Goal: Task Accomplishment & Management: Manage account settings

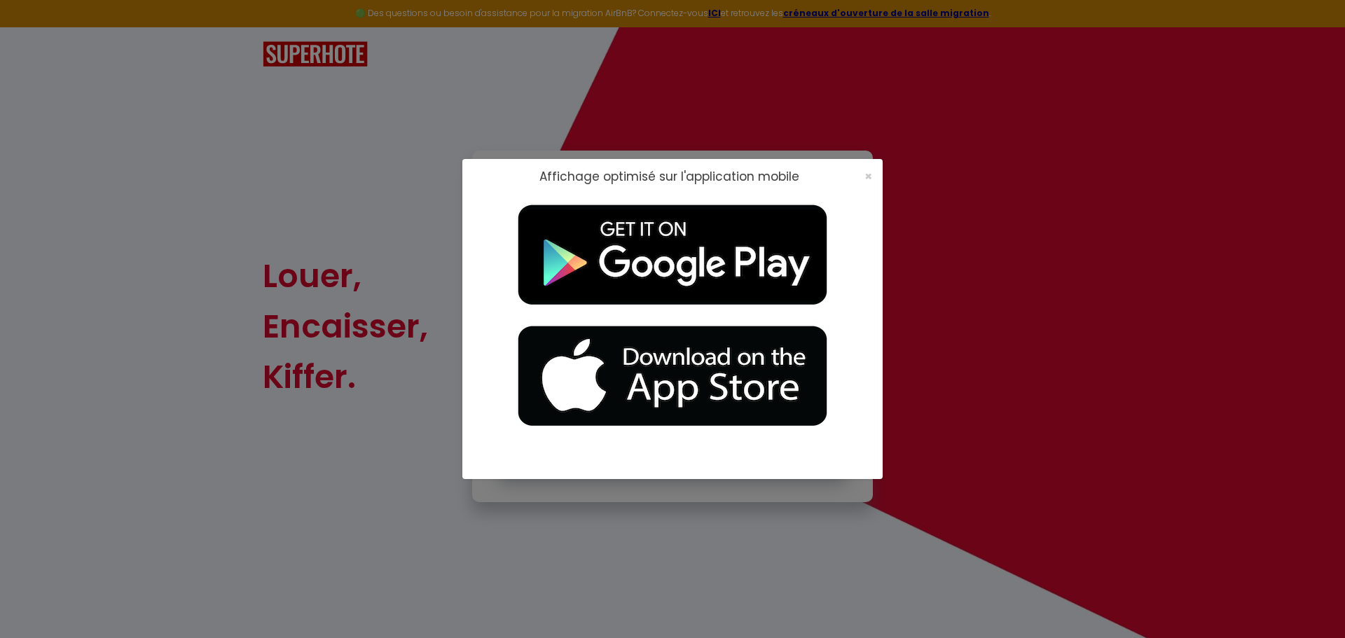
click at [873, 181] on div "×" at bounding box center [863, 177] width 35 height 14
click at [867, 174] on span "×" at bounding box center [868, 176] width 8 height 18
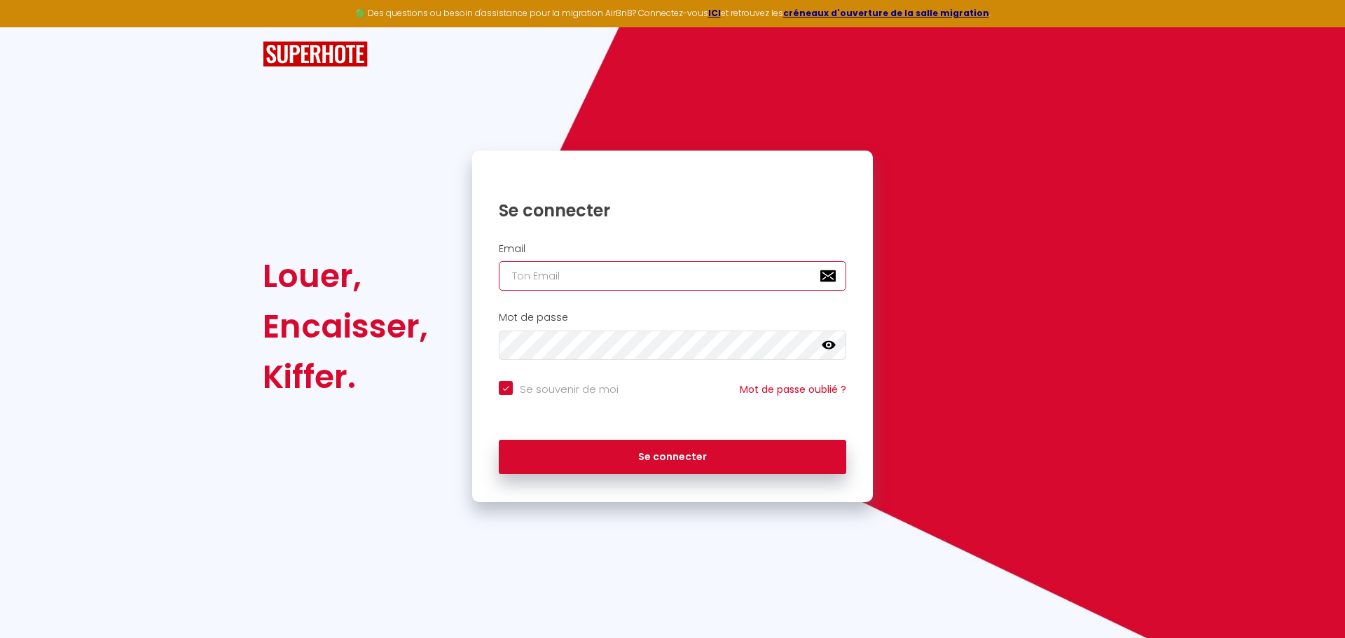
drag, startPoint x: 579, startPoint y: 277, endPoint x: 607, endPoint y: 239, distance: 47.6
click at [579, 277] on input "email" at bounding box center [672, 275] width 347 height 29
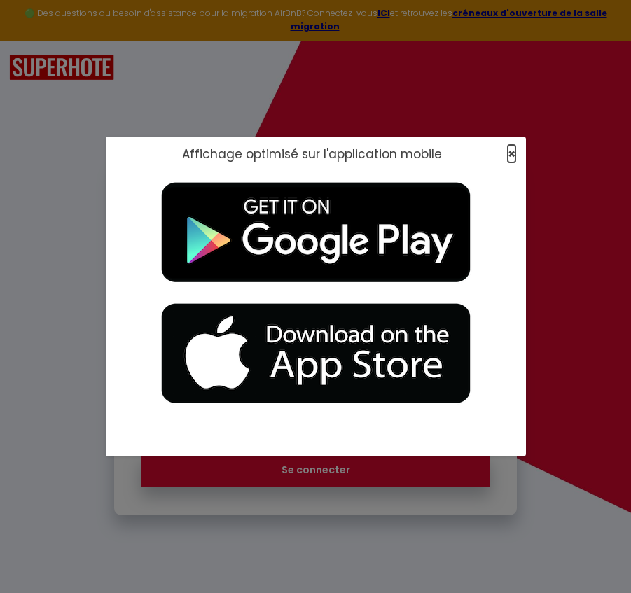
click at [513, 153] on span "×" at bounding box center [512, 154] width 8 height 18
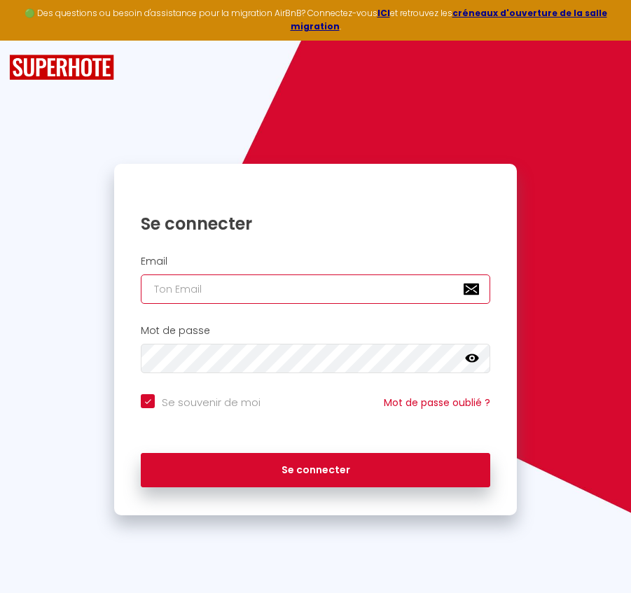
click at [287, 288] on input "email" at bounding box center [315, 289] width 349 height 29
paste input "[PERSON_NAME][EMAIL_ADDRESS][DOMAIN_NAME]"
type input "[PERSON_NAME][EMAIL_ADDRESS][DOMAIN_NAME]"
checkbox input "true"
type input "[PERSON_NAME][EMAIL_ADDRESS][DOMAIN_NAME]"
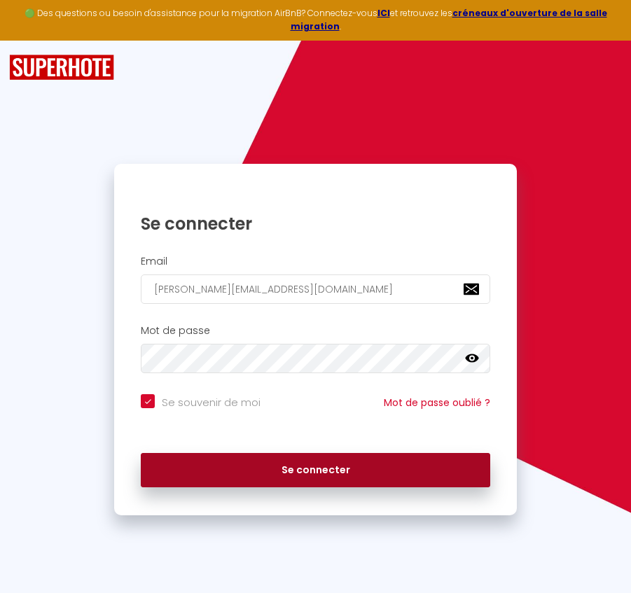
click at [280, 468] on button "Se connecter" at bounding box center [315, 470] width 349 height 35
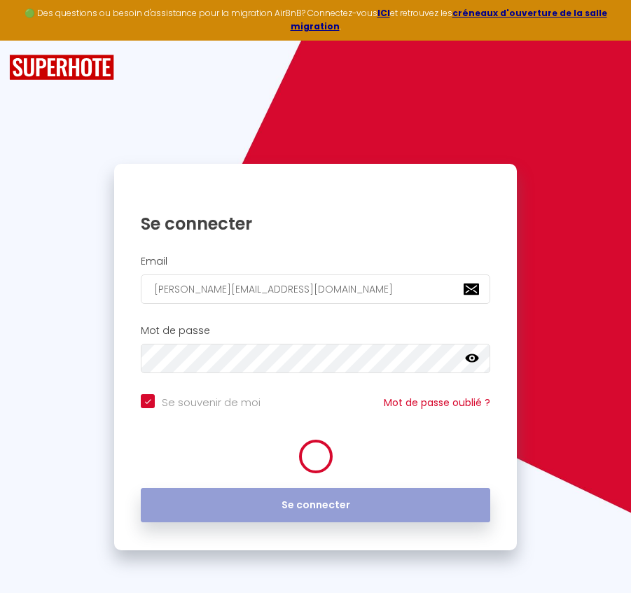
checkbox input "true"
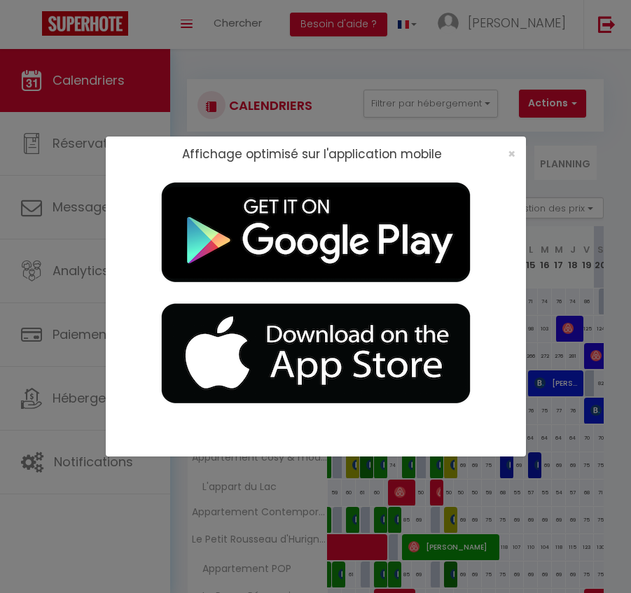
click at [505, 151] on div "×" at bounding box center [507, 154] width 35 height 14
click at [513, 158] on span "×" at bounding box center [512, 154] width 8 height 18
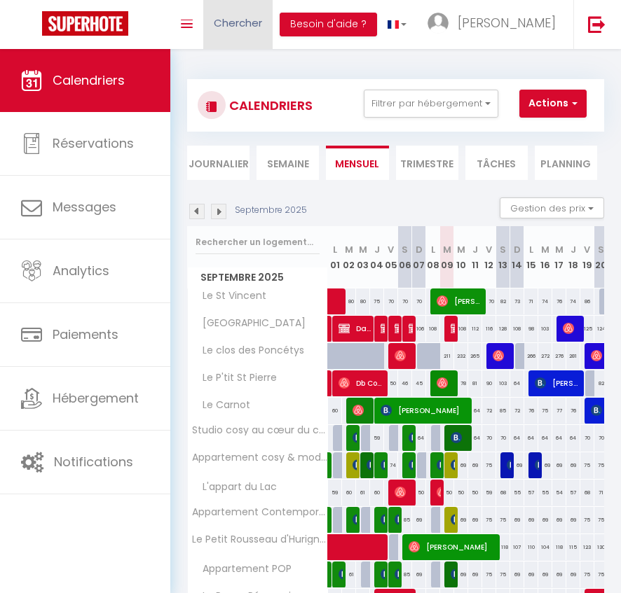
click at [256, 27] on span "Chercher" at bounding box center [238, 22] width 48 height 15
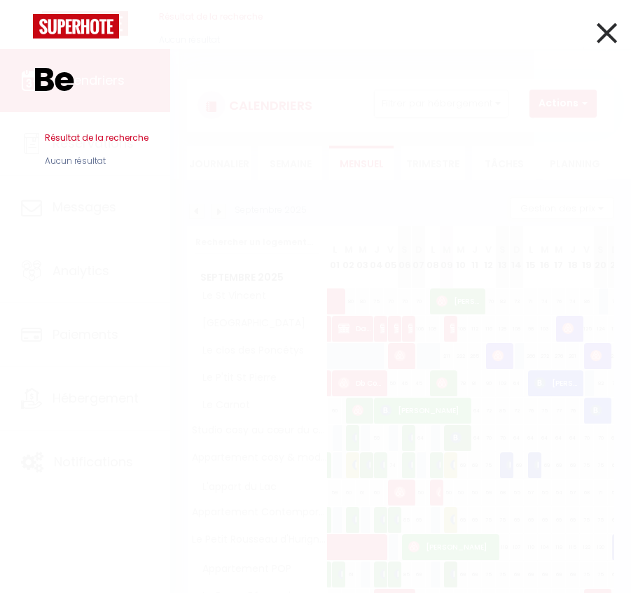
type input "B"
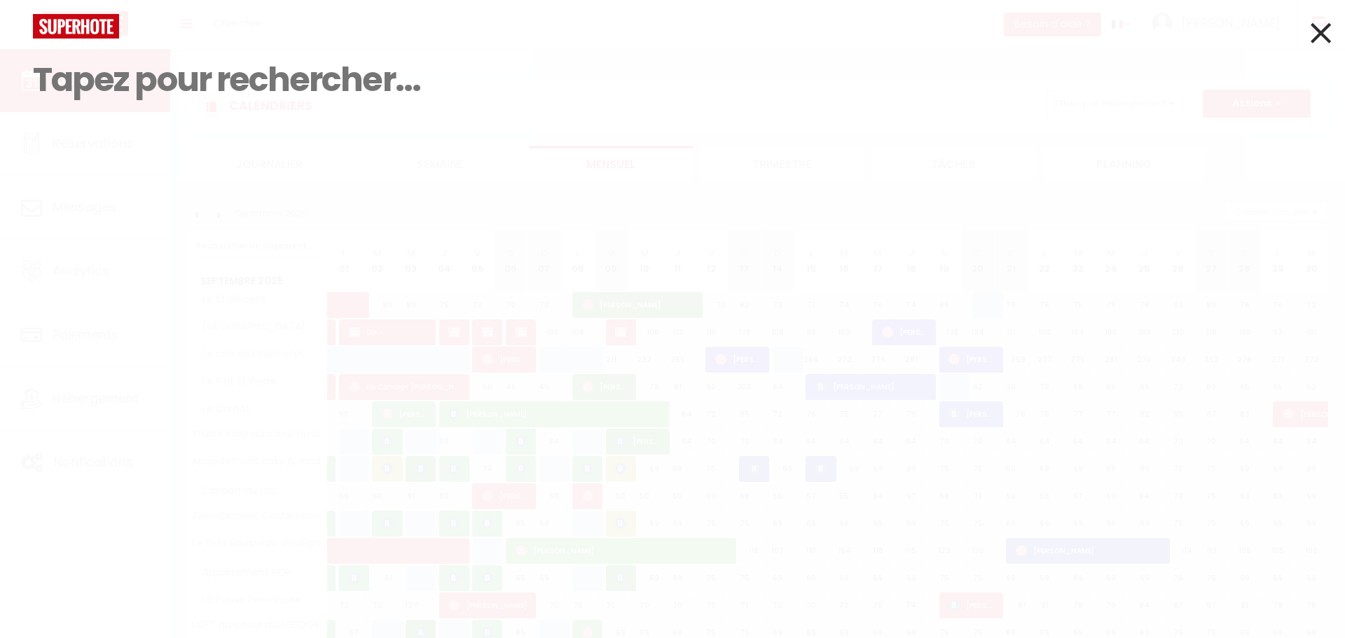
click at [1329, 26] on icon at bounding box center [1321, 32] width 20 height 35
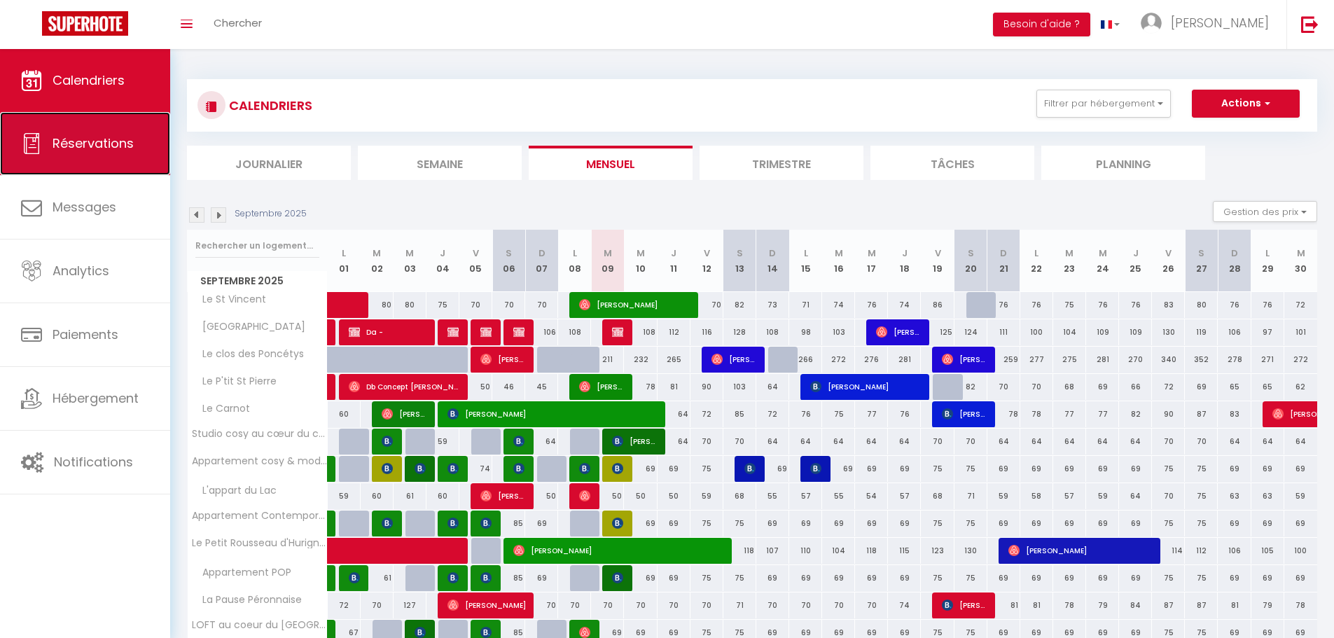
click at [105, 148] on span "Réservations" at bounding box center [93, 143] width 81 height 18
select select "not_cancelled"
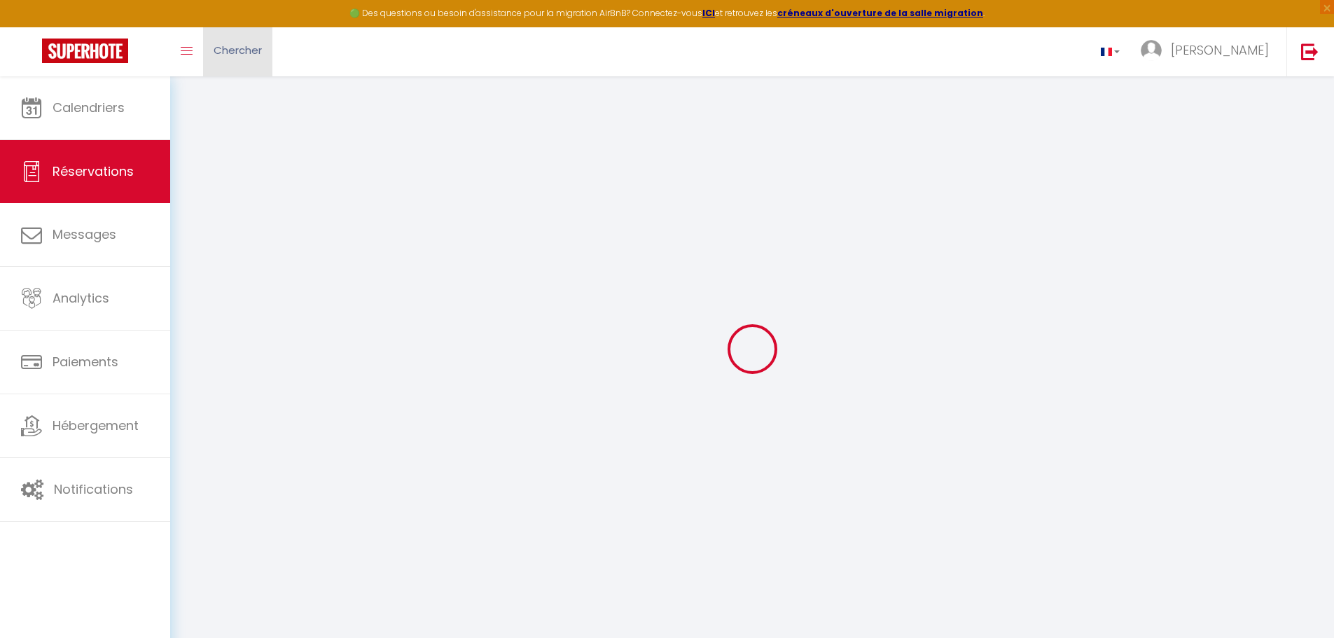
click at [261, 52] on span "Chercher" at bounding box center [238, 50] width 48 height 15
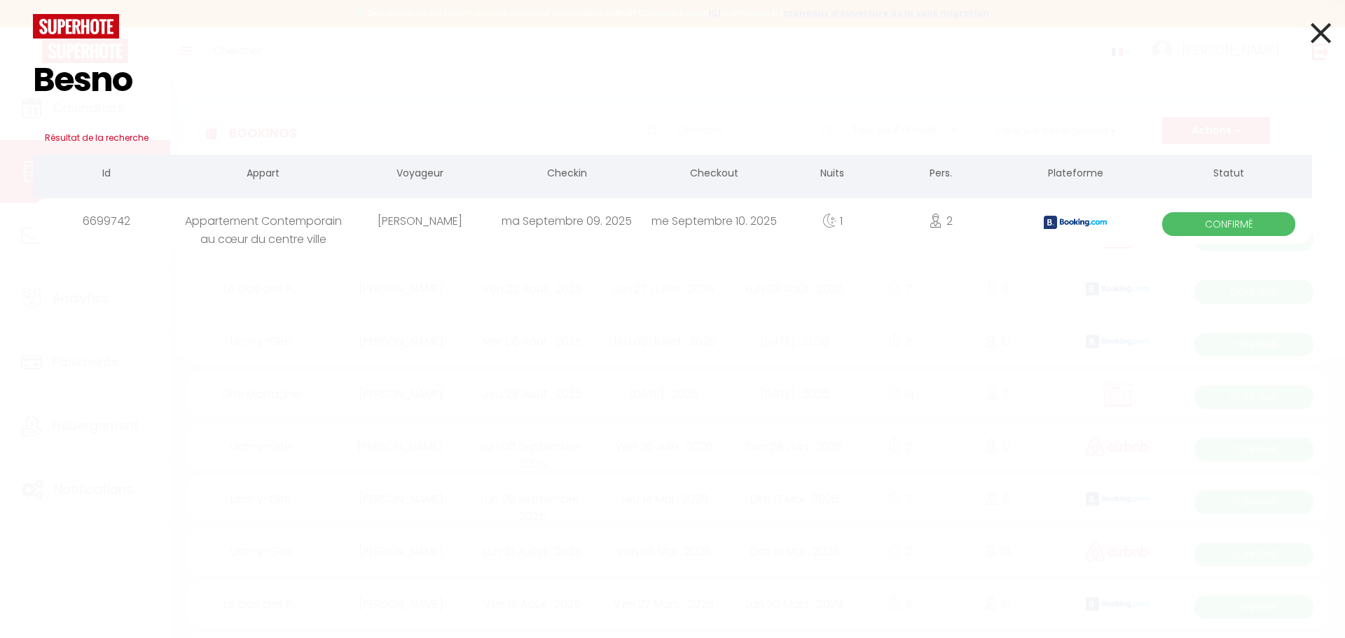
type input "Besno"
click at [137, 223] on div "6699742" at bounding box center [106, 221] width 147 height 46
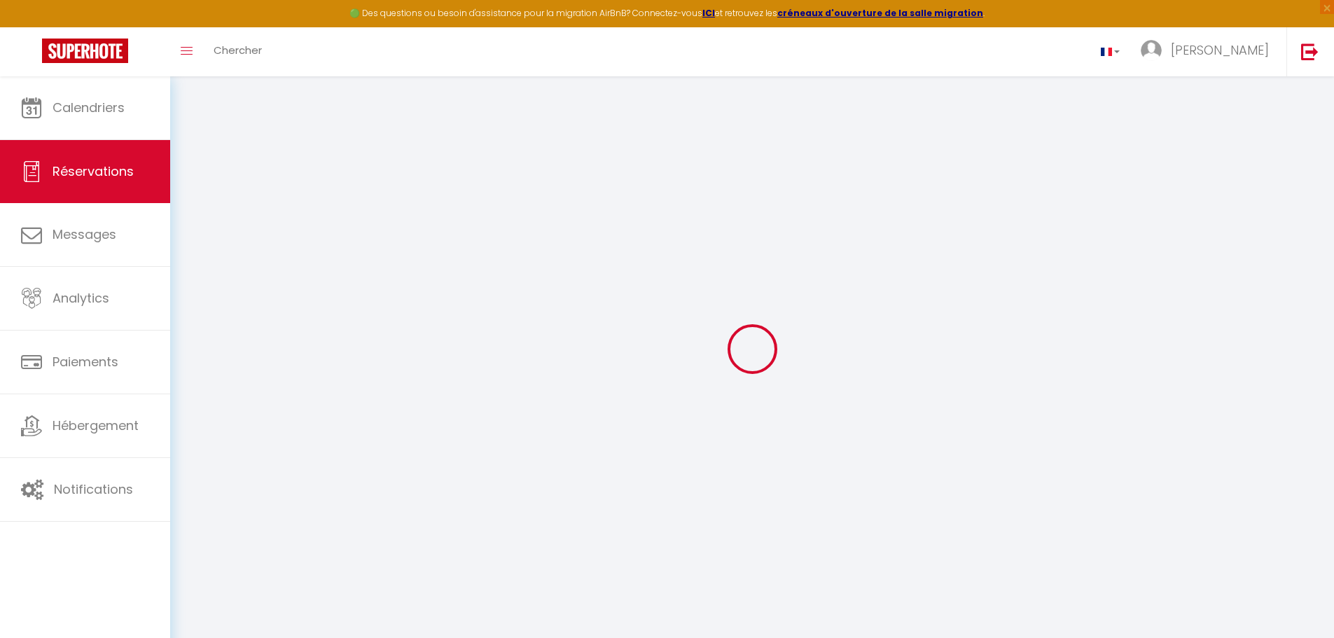
select index
select select
checkbox input "false"
select index
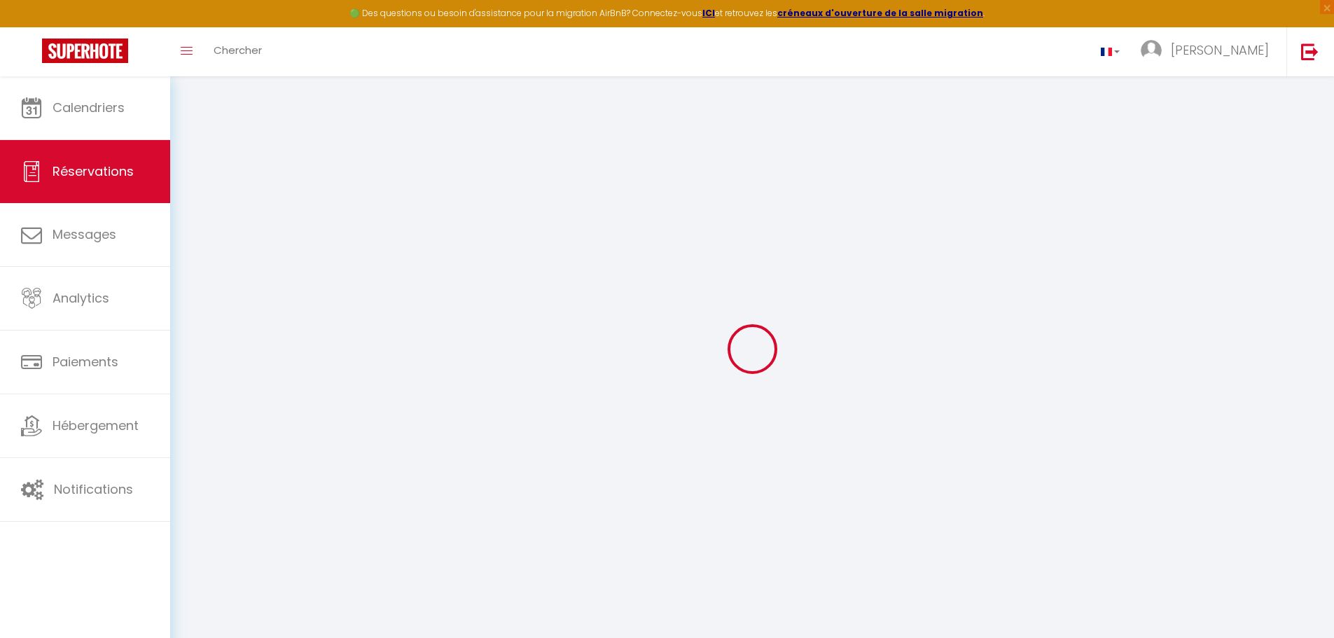
select select
checkbox input "false"
select index
select select
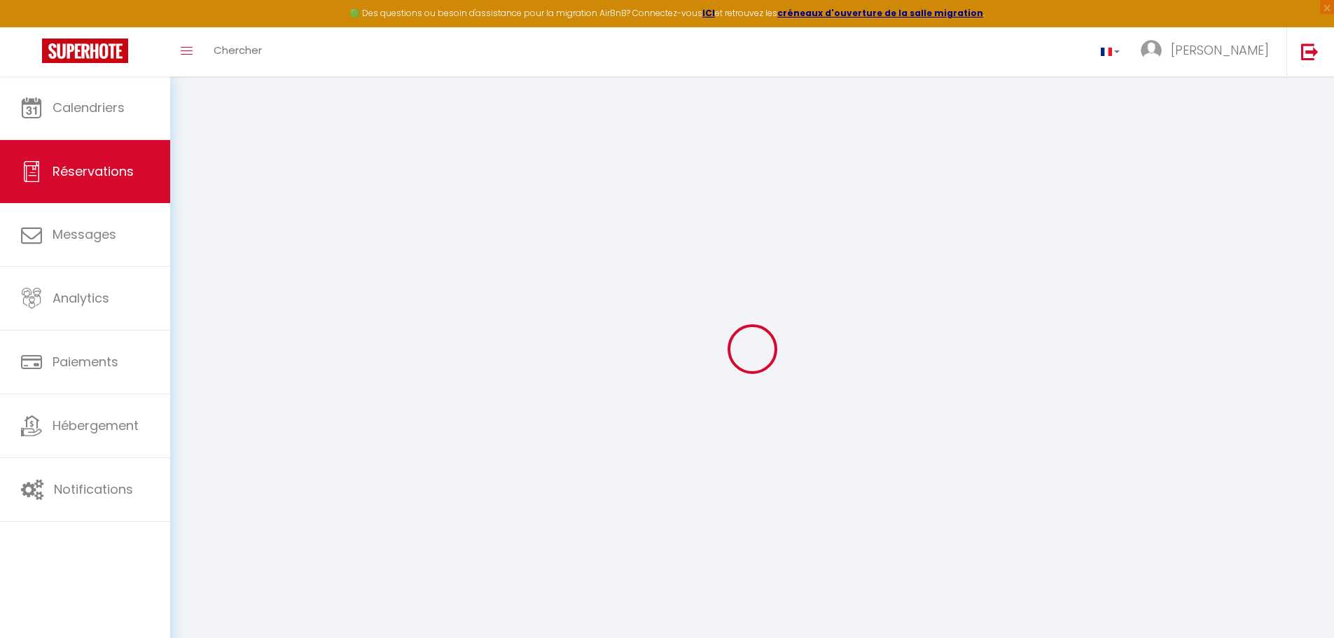
select select
checkbox input "false"
select index
select select
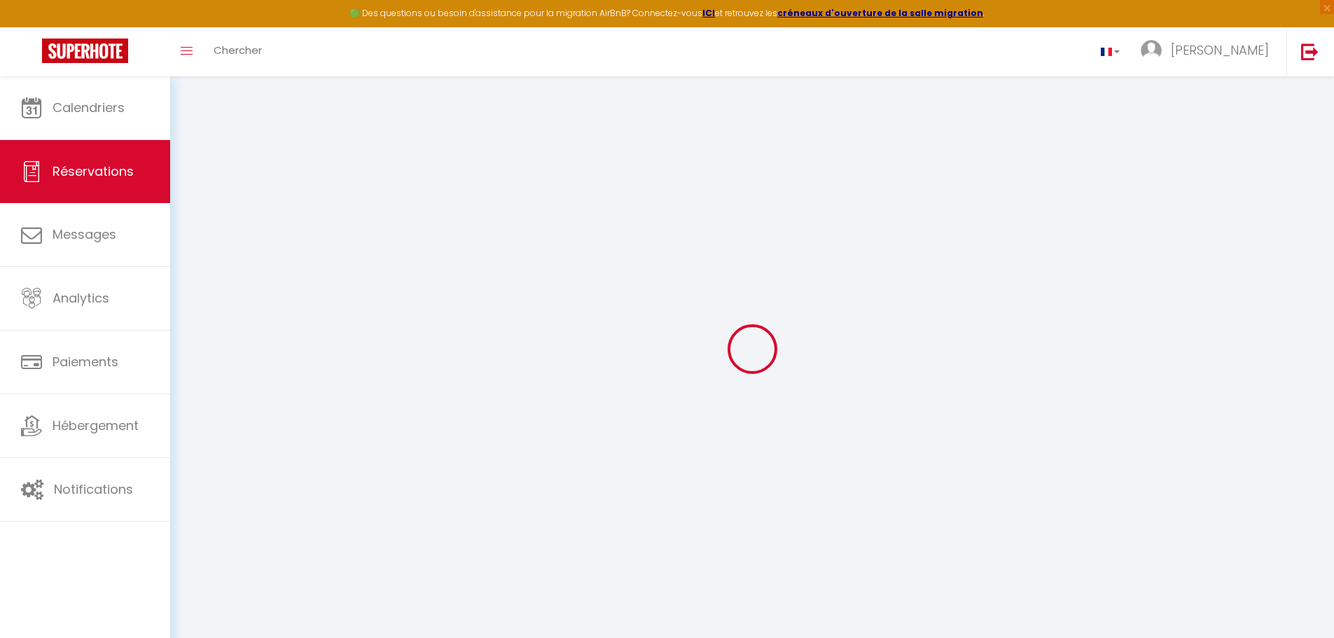
checkbox input "false"
select index
type textarea "** THIS RESERVATION HAS BEEN PRE-PAID ** BOOKING NOTE : Payment charge is EUR 1…"
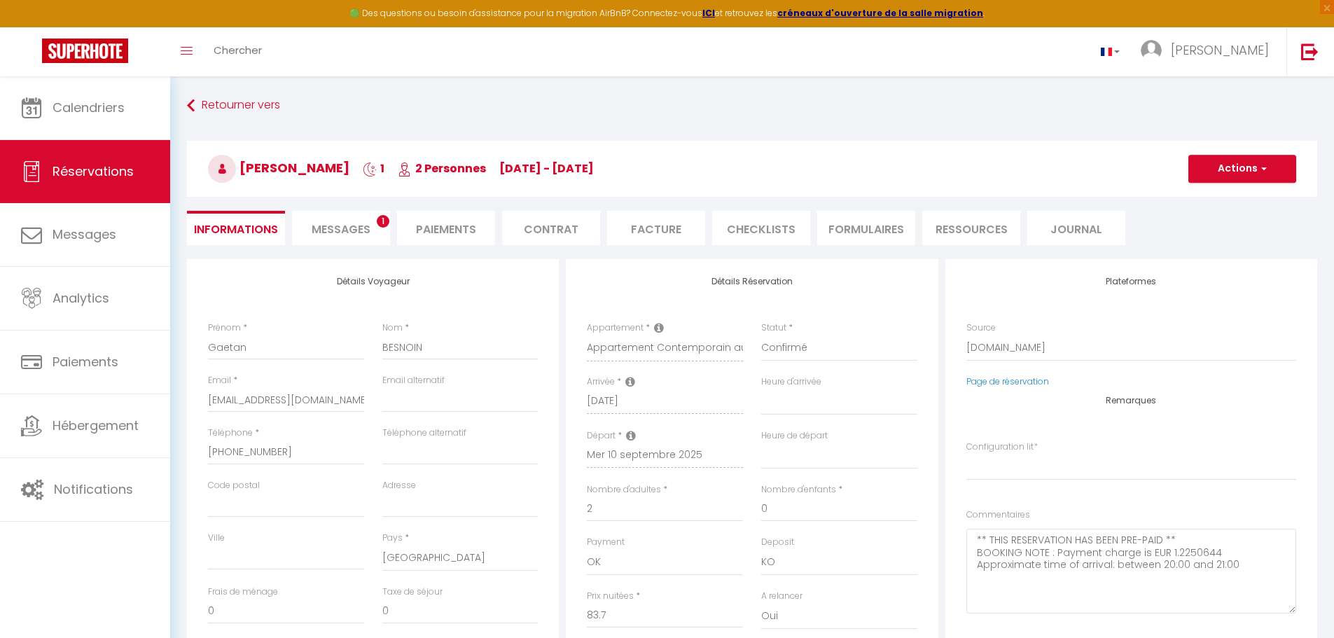
type input "3.8"
select select
checkbox input "false"
select index
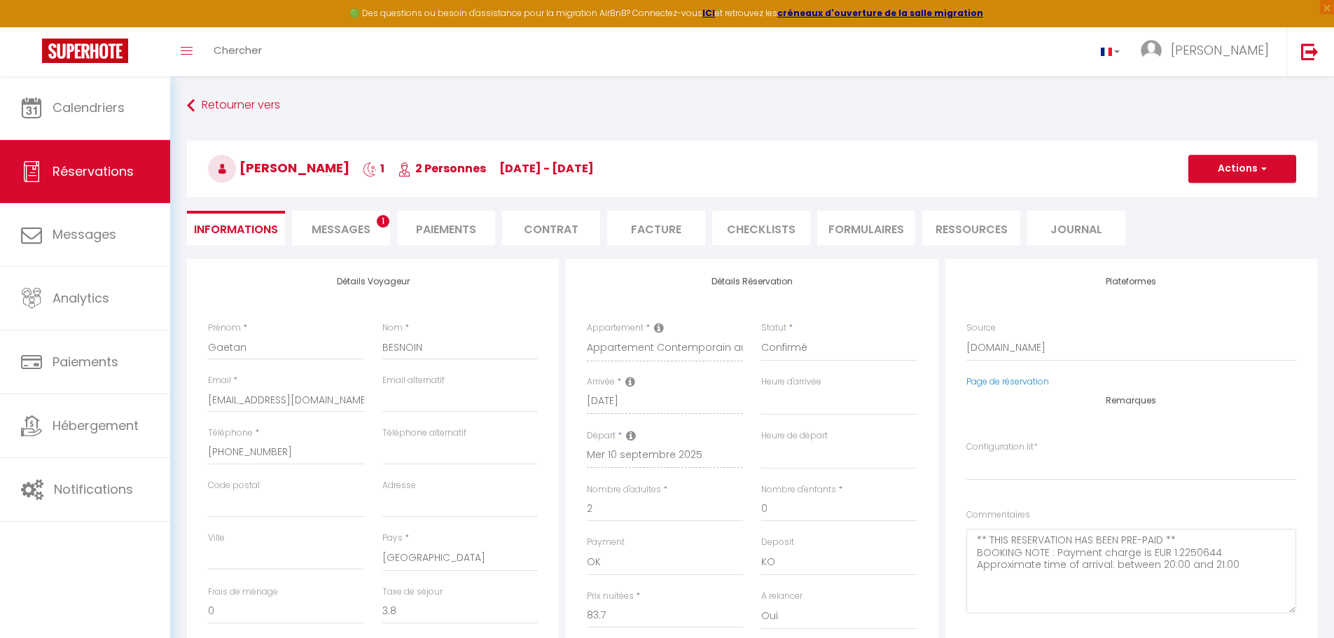
checkbox input "false"
select index
select select
click at [658, 226] on li "Facture" at bounding box center [656, 228] width 98 height 34
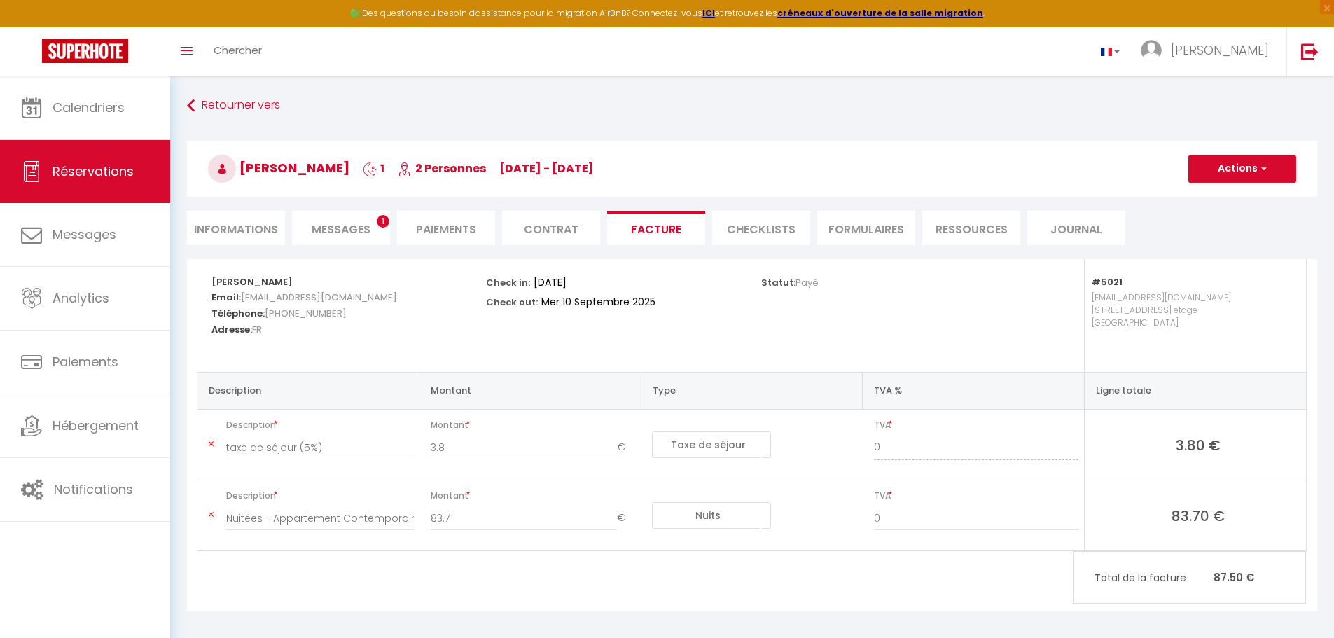
click at [412, 228] on li "Paiements" at bounding box center [446, 228] width 98 height 34
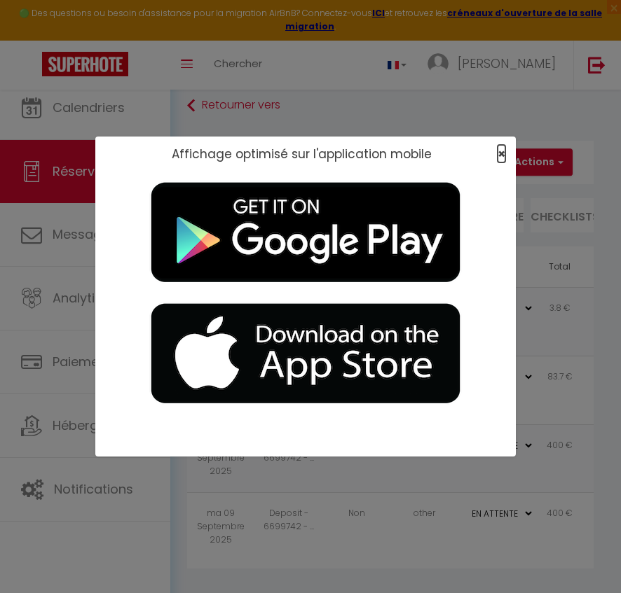
click at [504, 150] on span "×" at bounding box center [501, 154] width 8 height 18
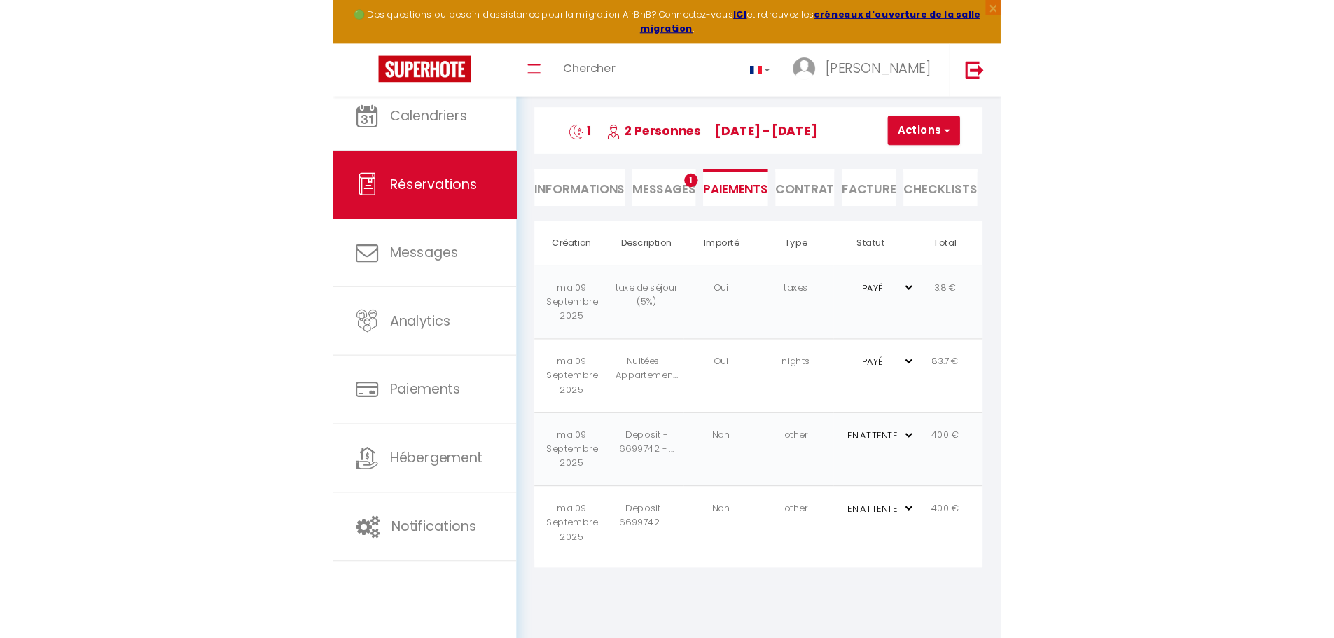
scroll to position [76, 0]
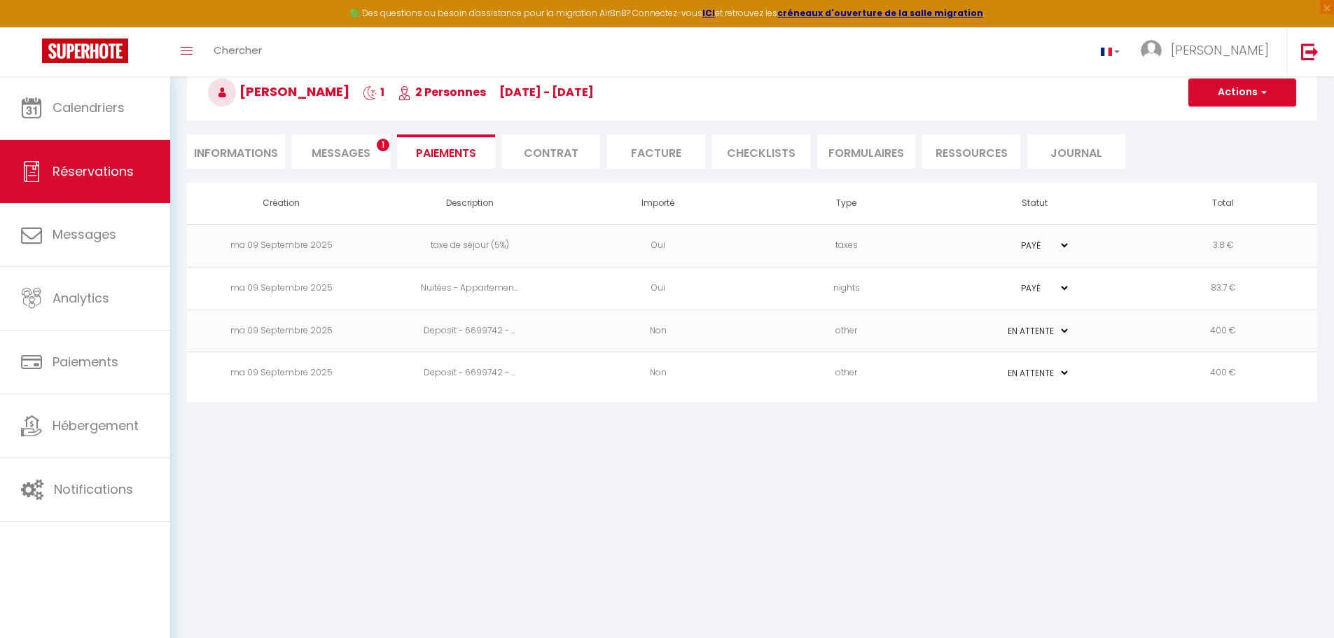
click at [339, 138] on li "Messages 1" at bounding box center [341, 151] width 98 height 34
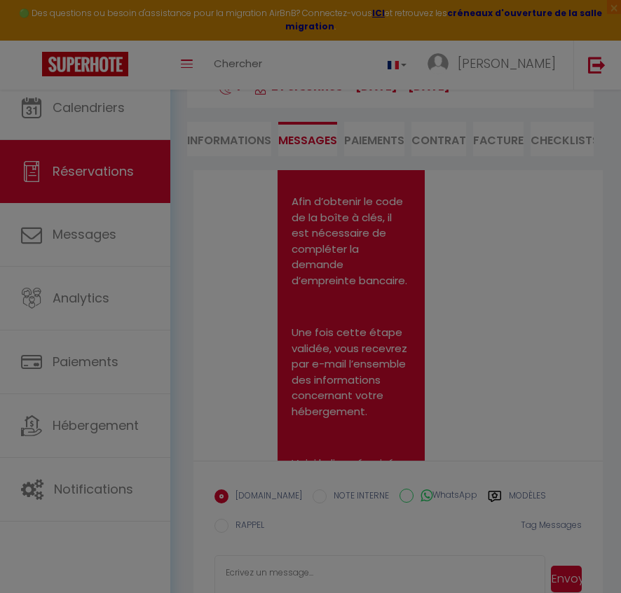
scroll to position [2937, 0]
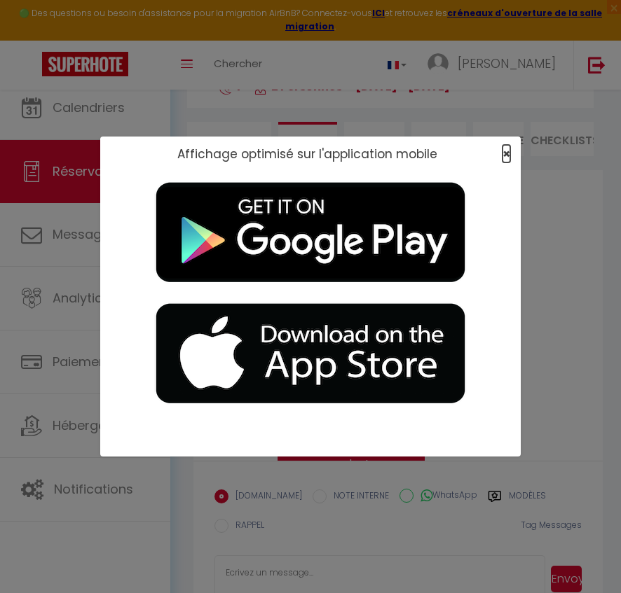
click at [508, 155] on span "×" at bounding box center [506, 154] width 8 height 18
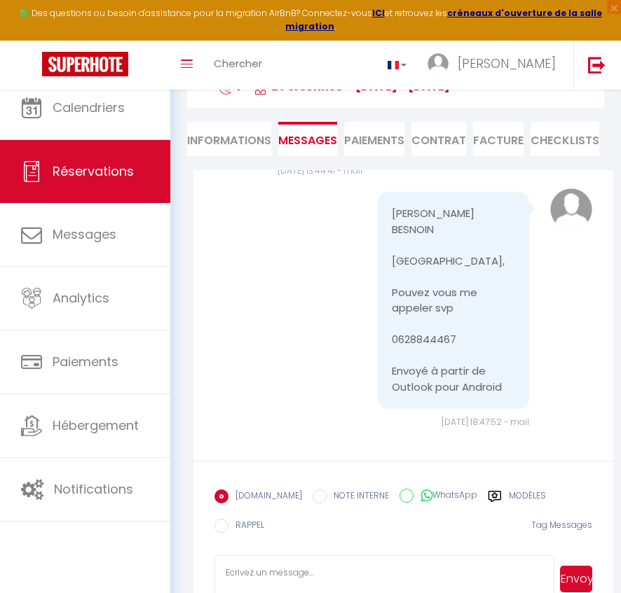
scroll to position [3573, 0]
